Goal: Information Seeking & Learning: Learn about a topic

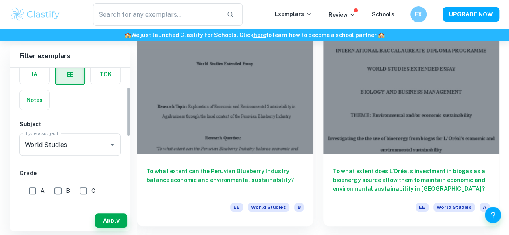
scroll to position [80, 0]
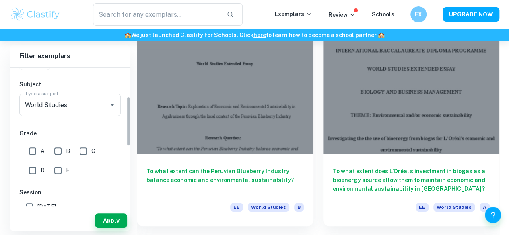
click at [35, 150] on input "A" at bounding box center [33, 151] width 16 height 16
checkbox input "true"
click at [116, 219] on button "Apply" at bounding box center [111, 221] width 32 height 14
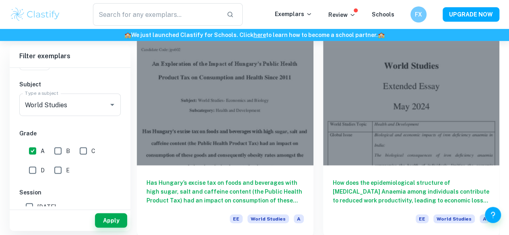
scroll to position [1969, 0]
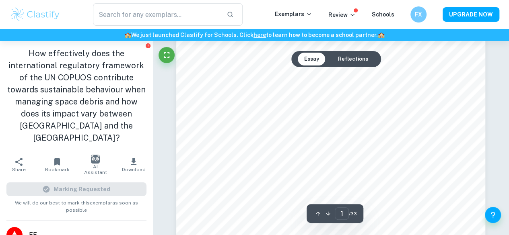
scroll to position [161, 0]
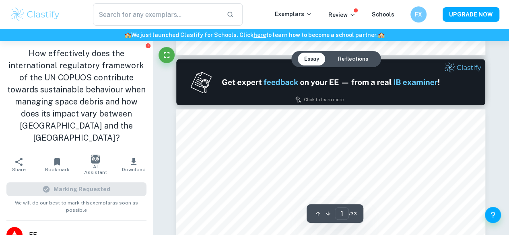
type input "2"
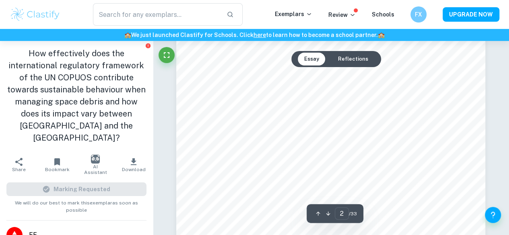
scroll to position [684, 0]
